Goal: Information Seeking & Learning: Learn about a topic

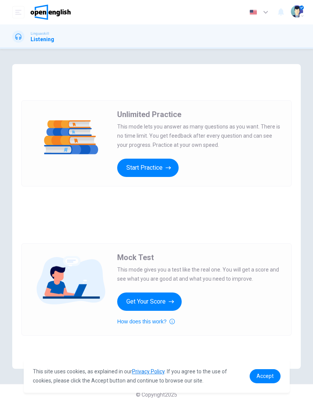
click at [160, 170] on button "Start Practice" at bounding box center [147, 168] width 61 height 18
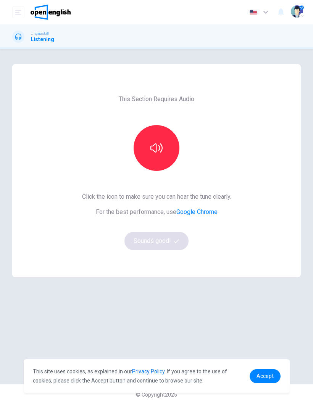
click at [159, 155] on button "button" at bounding box center [157, 148] width 46 height 46
click at [167, 152] on button "button" at bounding box center [157, 148] width 46 height 46
click at [172, 240] on button "Sounds good!" at bounding box center [156, 241] width 64 height 18
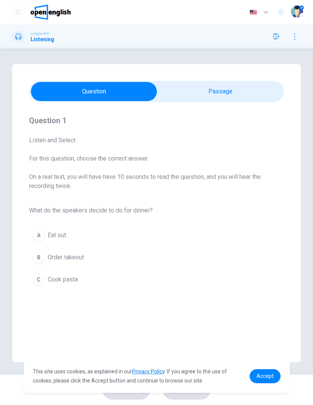
click at [63, 238] on span "Eat out" at bounding box center [57, 235] width 18 height 9
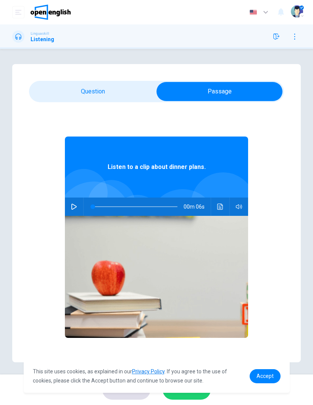
click at [77, 208] on button "button" at bounding box center [74, 207] width 12 height 18
type input "*"
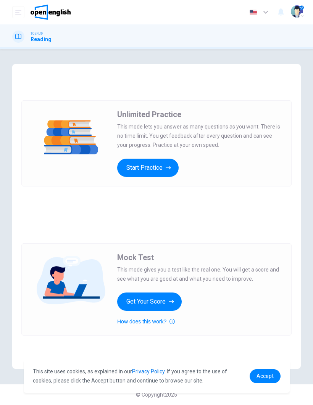
click at [159, 167] on button "Start Practice" at bounding box center [147, 168] width 61 height 18
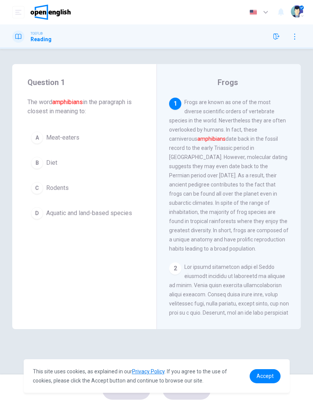
click at [50, 168] on button "B Diet" at bounding box center [84, 162] width 114 height 19
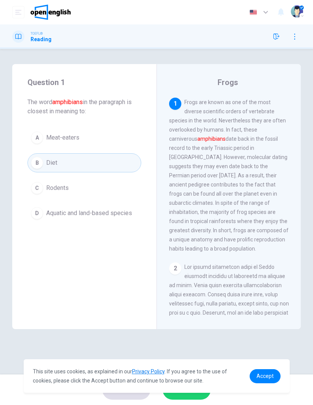
click at [177, 109] on div "1" at bounding box center [175, 104] width 12 height 12
click at [267, 109] on span "Frogs are known as one of the most diverse scientific orders of vertebrate spec…" at bounding box center [228, 175] width 119 height 153
click at [225, 136] on font "amphibians" at bounding box center [211, 139] width 28 height 6
click at [256, 105] on span "Frogs are known as one of the most diverse scientific orders of vertebrate spec…" at bounding box center [228, 175] width 119 height 153
click at [230, 94] on div "Frogs 1 Frogs are known as one of the most diverse scientific orders of vertebr…" at bounding box center [228, 196] width 144 height 265
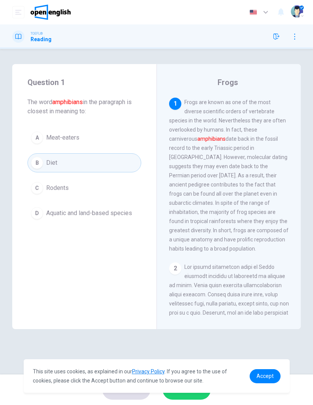
click at [171, 106] on div "1" at bounding box center [175, 104] width 12 height 12
click at [230, 77] on h4 "Frogs" at bounding box center [227, 82] width 21 height 12
click at [225, 136] on font "amphibians" at bounding box center [211, 139] width 28 height 6
click at [226, 224] on span "Frogs are known as one of the most diverse scientific orders of vertebrate spec…" at bounding box center [228, 175] width 119 height 153
click at [265, 382] on link "Accept" at bounding box center [264, 376] width 31 height 14
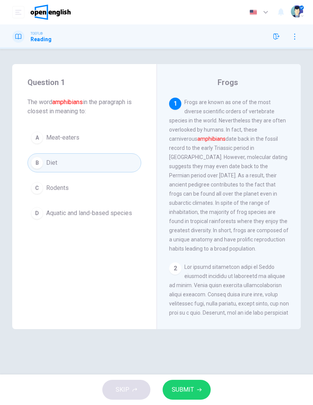
click at [189, 389] on span "SUBMIT" at bounding box center [183, 390] width 22 height 11
